Goal: Check status: Check status

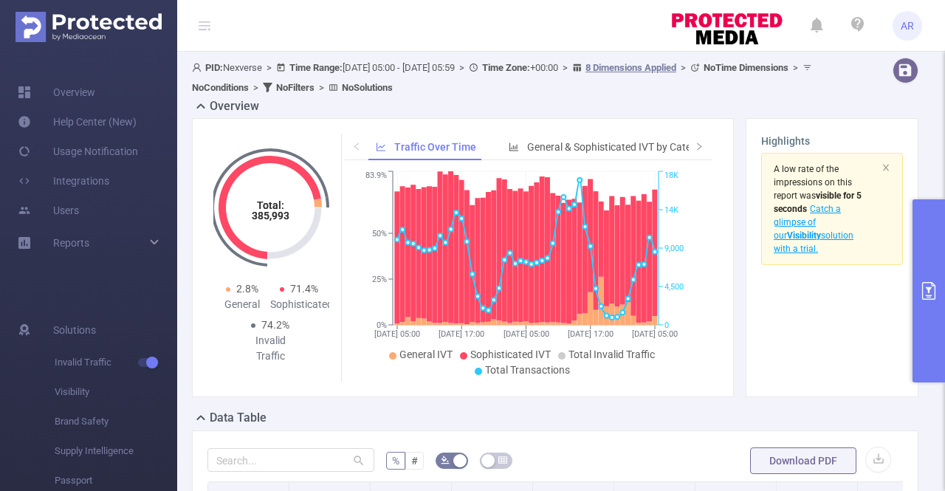
click at [128, 28] on img at bounding box center [89, 27] width 146 height 30
click at [86, 90] on link "Overview" at bounding box center [57, 93] width 78 height 30
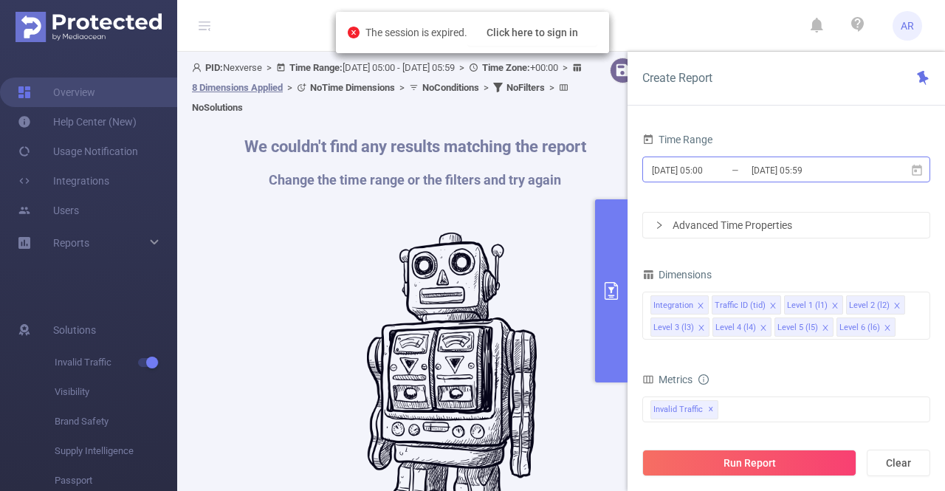
click at [750, 176] on input "2025-09-28 05:00" at bounding box center [711, 170] width 120 height 20
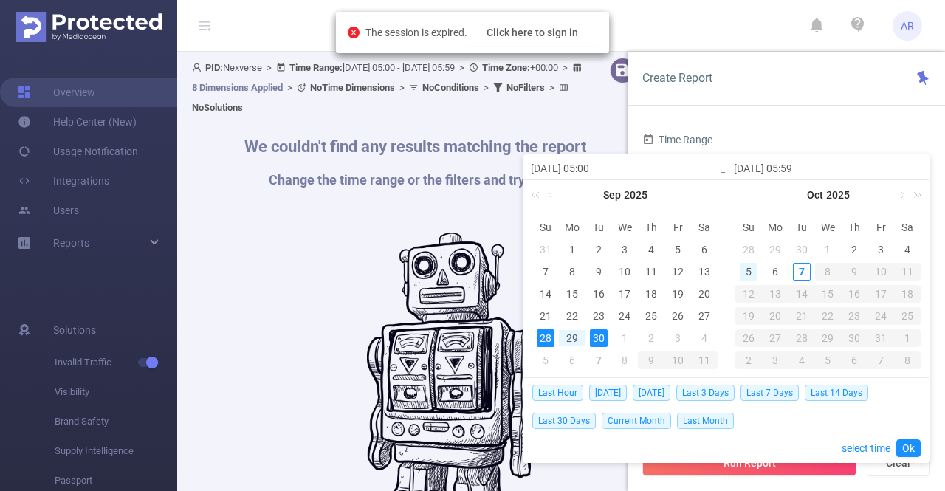
click at [747, 270] on div "5" at bounding box center [749, 272] width 18 height 18
click at [904, 248] on div "4" at bounding box center [908, 250] width 18 height 18
type input "2025-10-04 05:00"
type input "2025-10-05 05:59"
type input "2025-10-04 05:00"
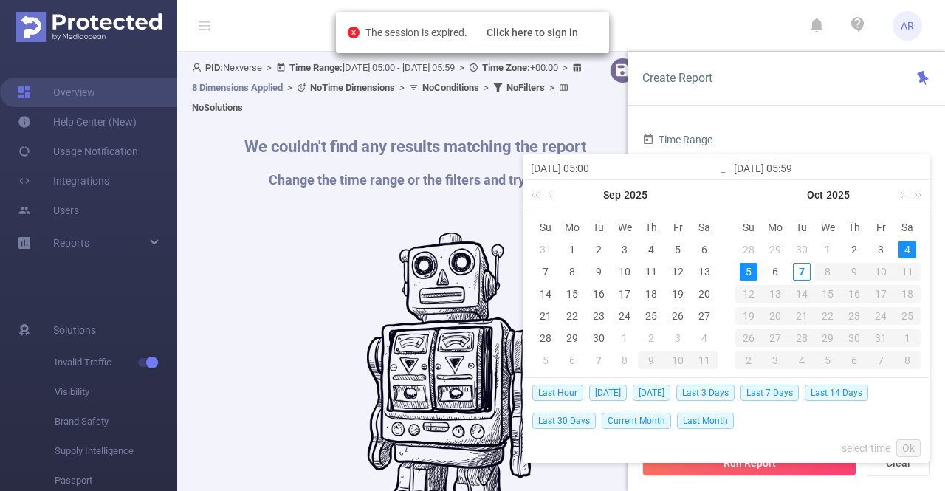
type input "2025-10-05 05:59"
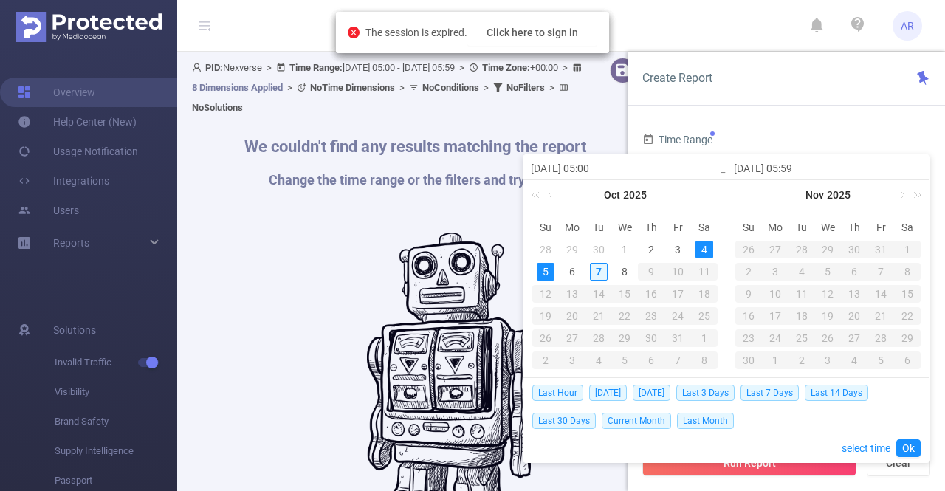
click at [600, 271] on div "7" at bounding box center [599, 272] width 18 height 18
click at [700, 242] on div "4" at bounding box center [705, 250] width 18 height 18
type input "2025-10-07 05:59"
click at [911, 451] on link "Ok" at bounding box center [909, 448] width 24 height 18
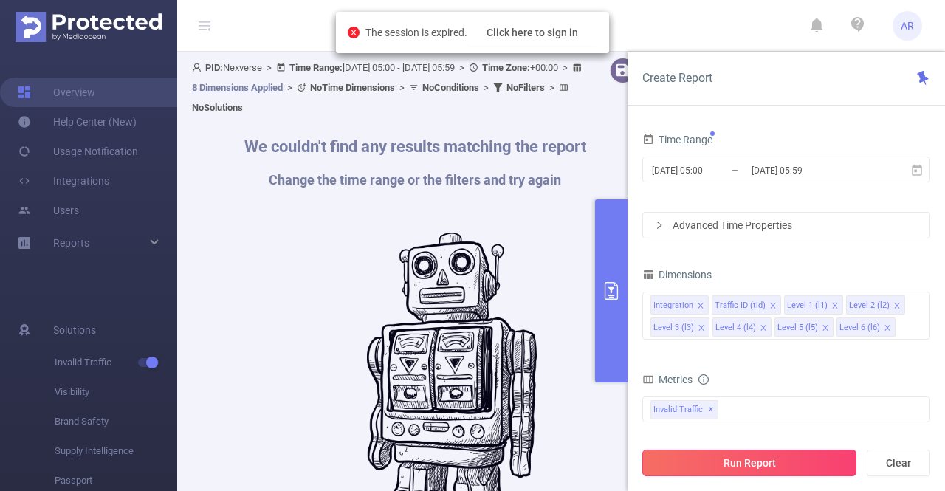
click at [772, 468] on button "Run Report" at bounding box center [750, 463] width 214 height 27
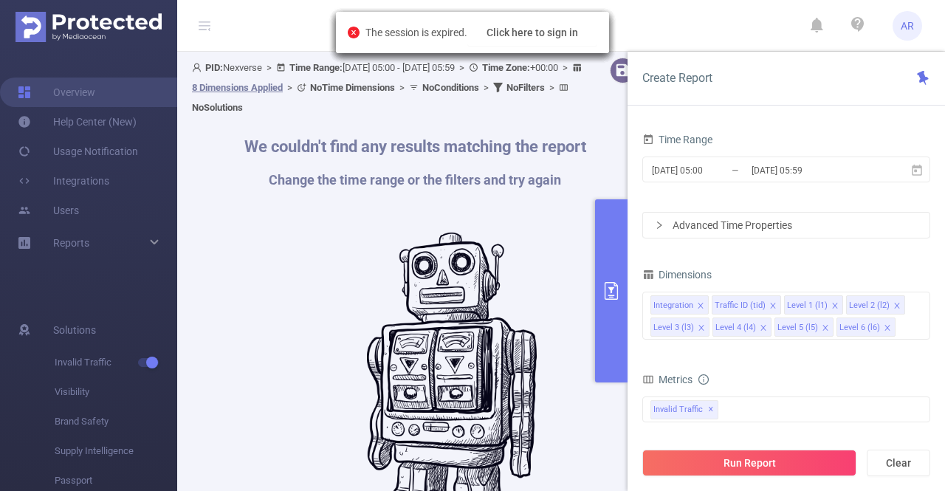
click at [350, 32] on icon "icon: close-circle" at bounding box center [354, 33] width 12 height 12
